Goal: Book appointment/travel/reservation

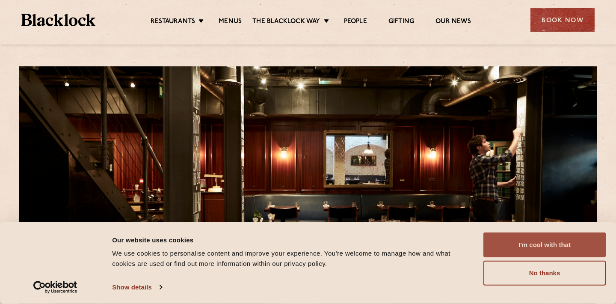
click at [543, 241] on button "I'm cool with that" at bounding box center [545, 244] width 122 height 25
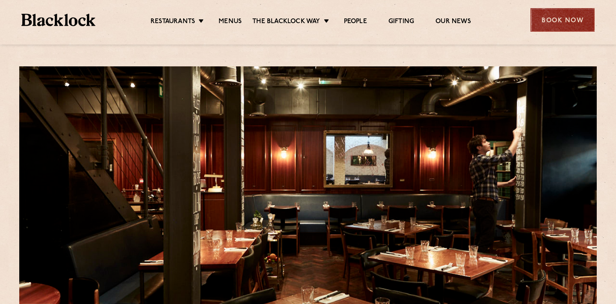
click at [580, 10] on div "Book Now" at bounding box center [563, 20] width 64 height 24
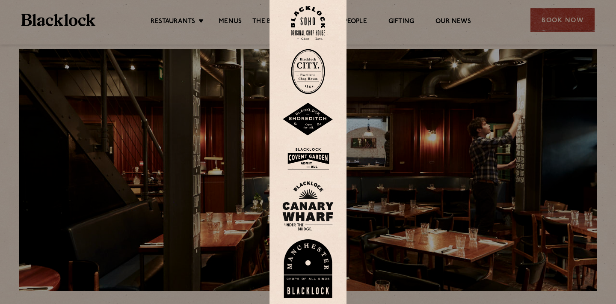
scroll to position [18, 0]
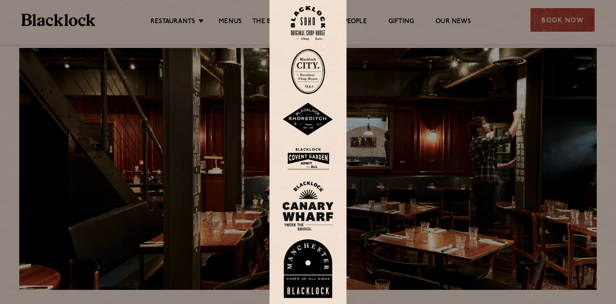
click at [314, 15] on img at bounding box center [308, 23] width 34 height 35
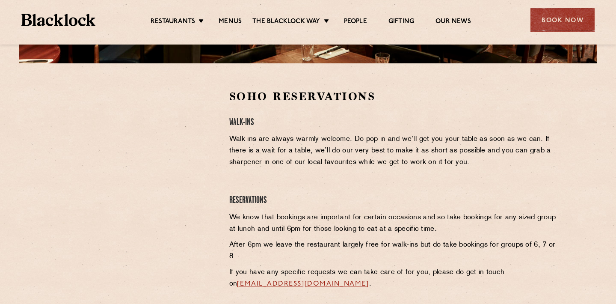
scroll to position [236, 0]
